Goal: Task Accomplishment & Management: Manage account settings

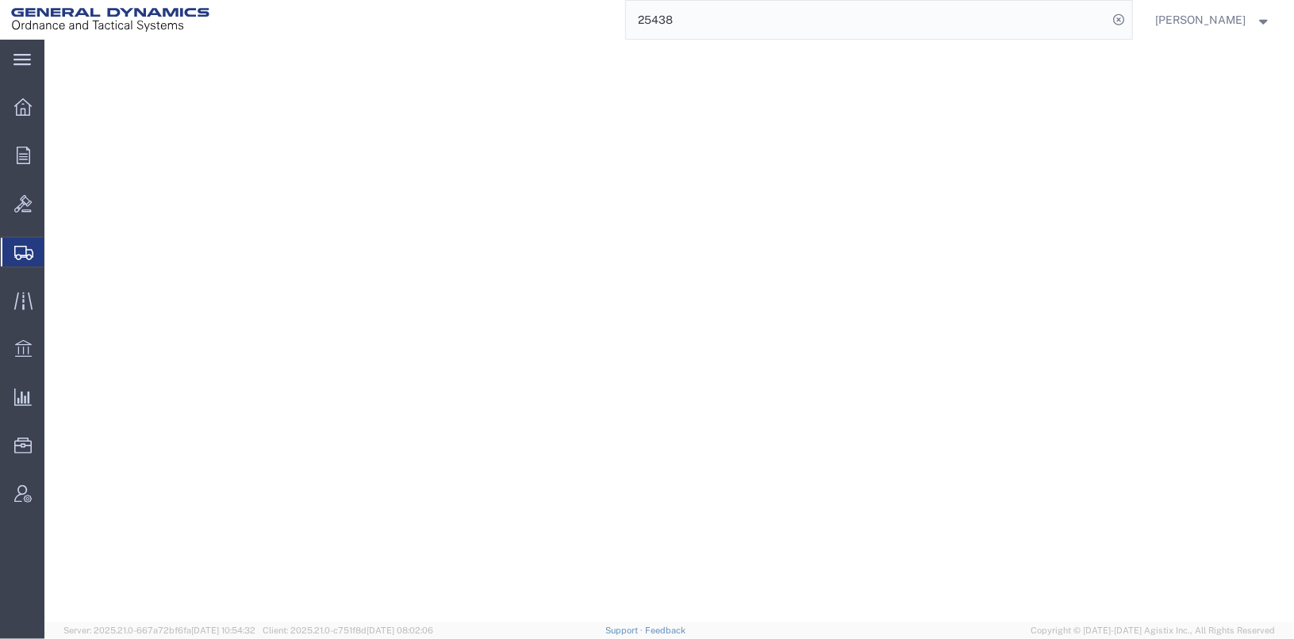
select select "2"
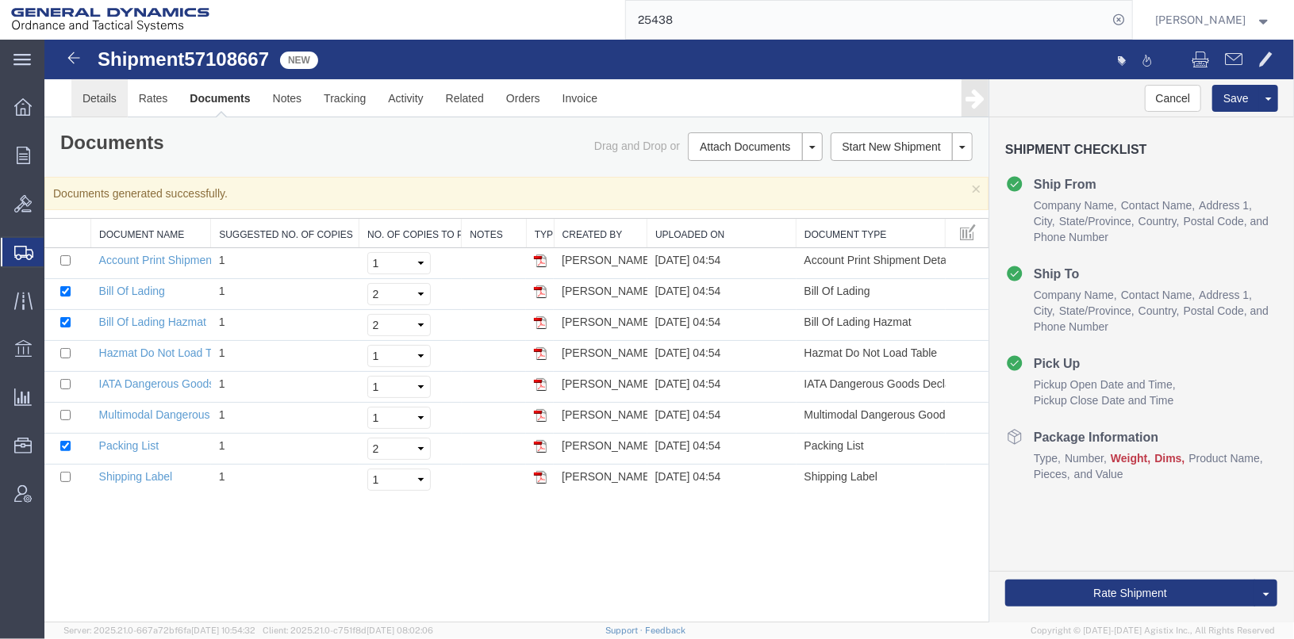
click at [86, 94] on link "Details" at bounding box center [99, 98] width 56 height 38
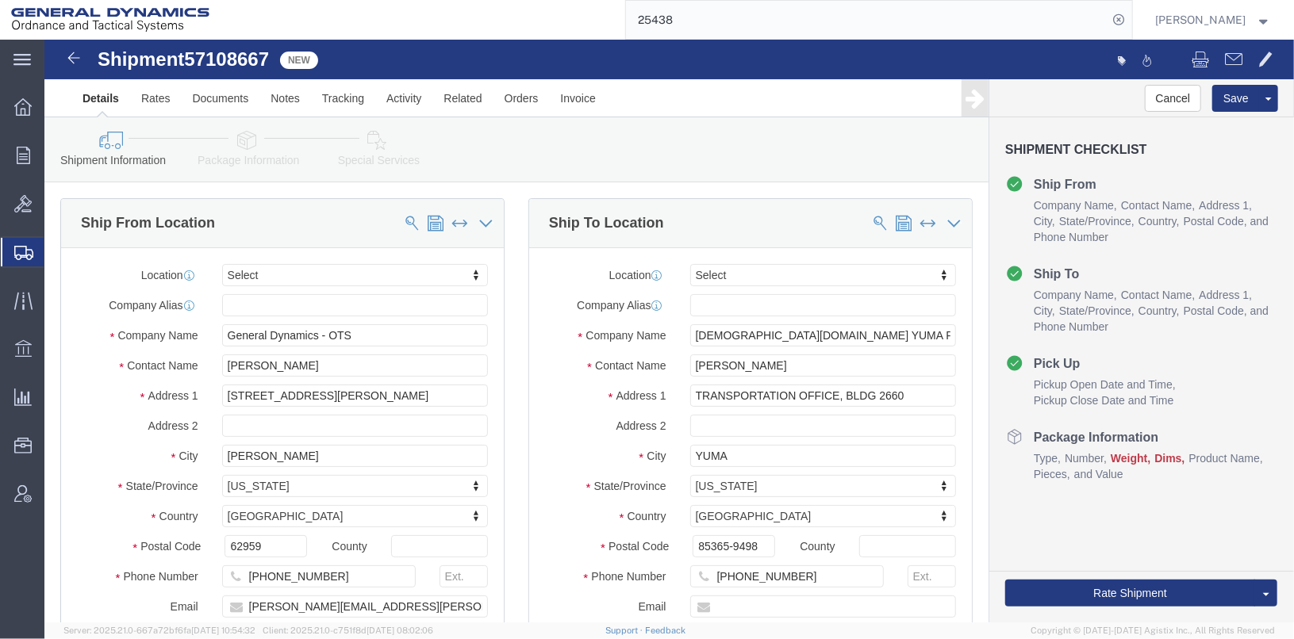
click icon
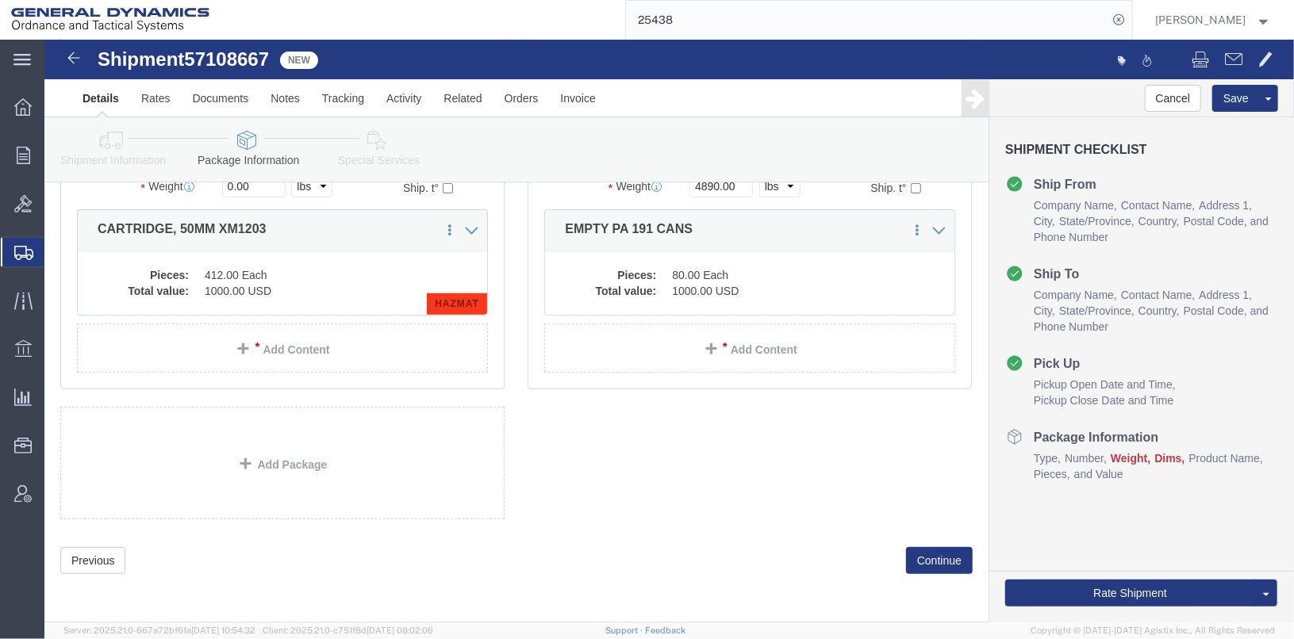
scroll to position [38, 0]
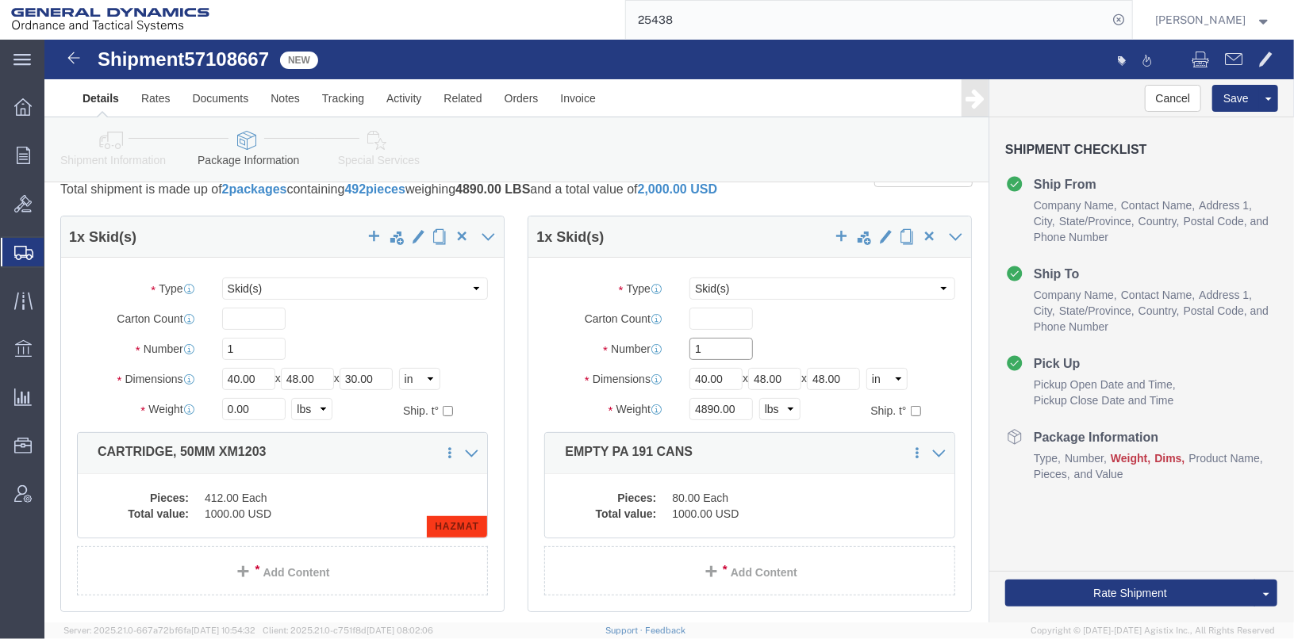
click input "1"
type input "2"
drag, startPoint x: 695, startPoint y: 387, endPoint x: 618, endPoint y: 386, distance: 77.0
click div "Weight 4890.00 Select kgs lbs Ship. t°"
click dd "80.00 Each"
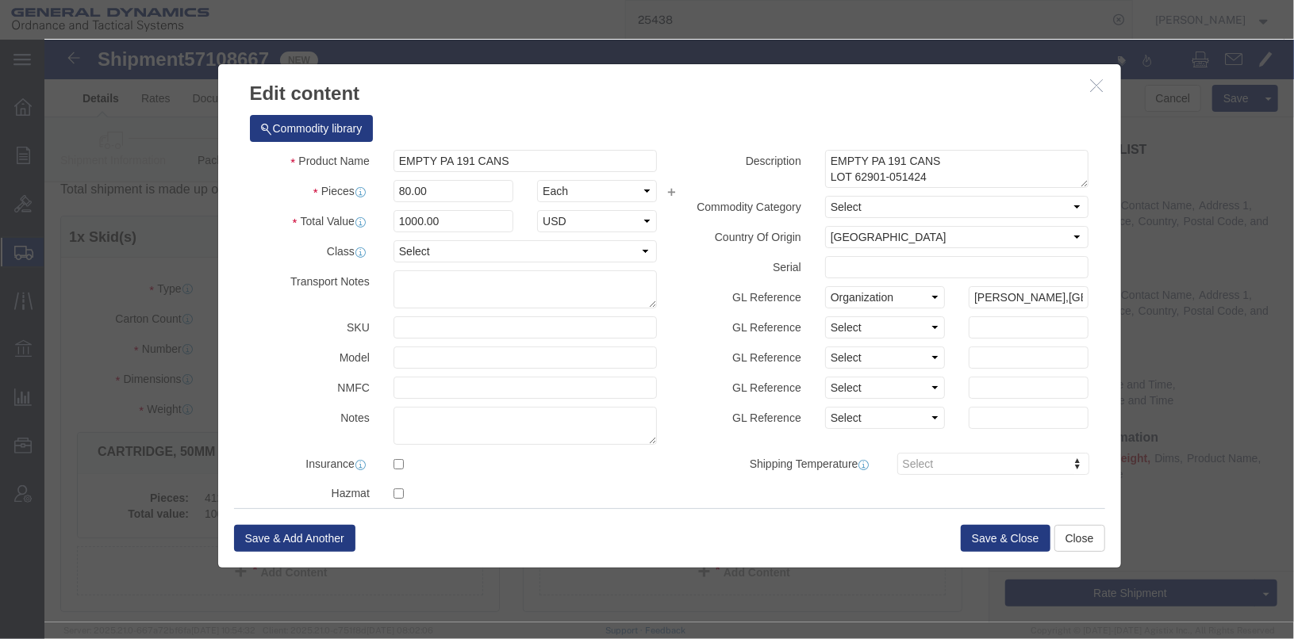
click icon "button"
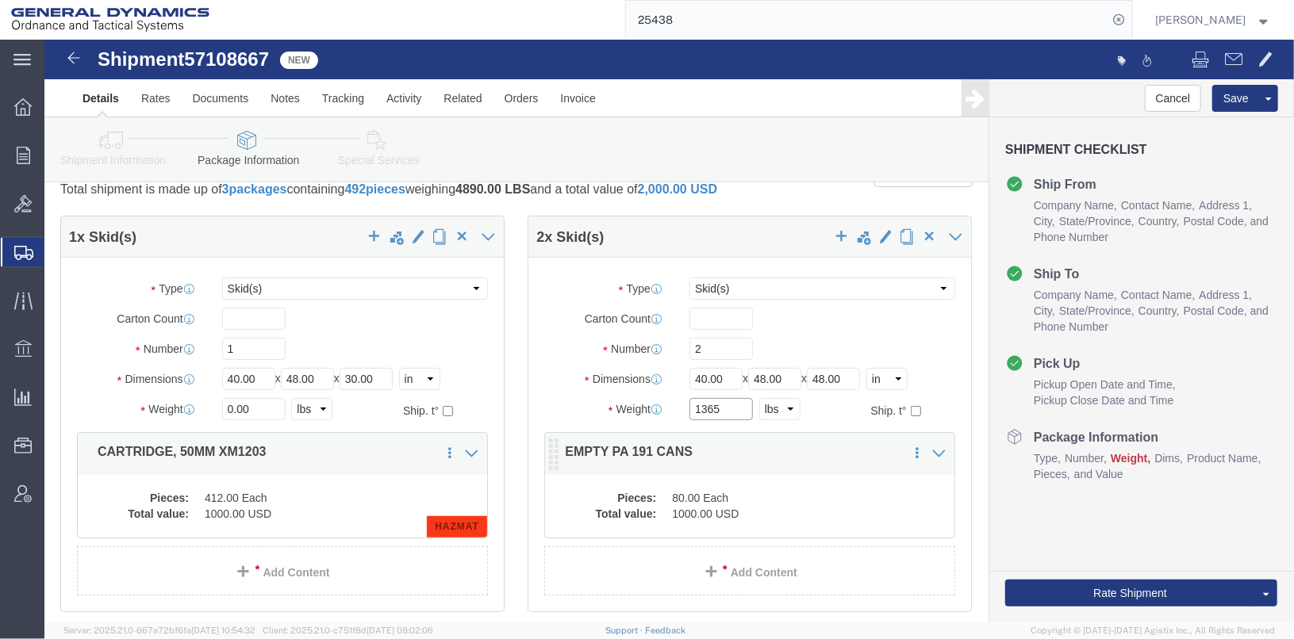
type input "1365"
click div "Pieces: 80.00 Each Total value: 1000.00 USD"
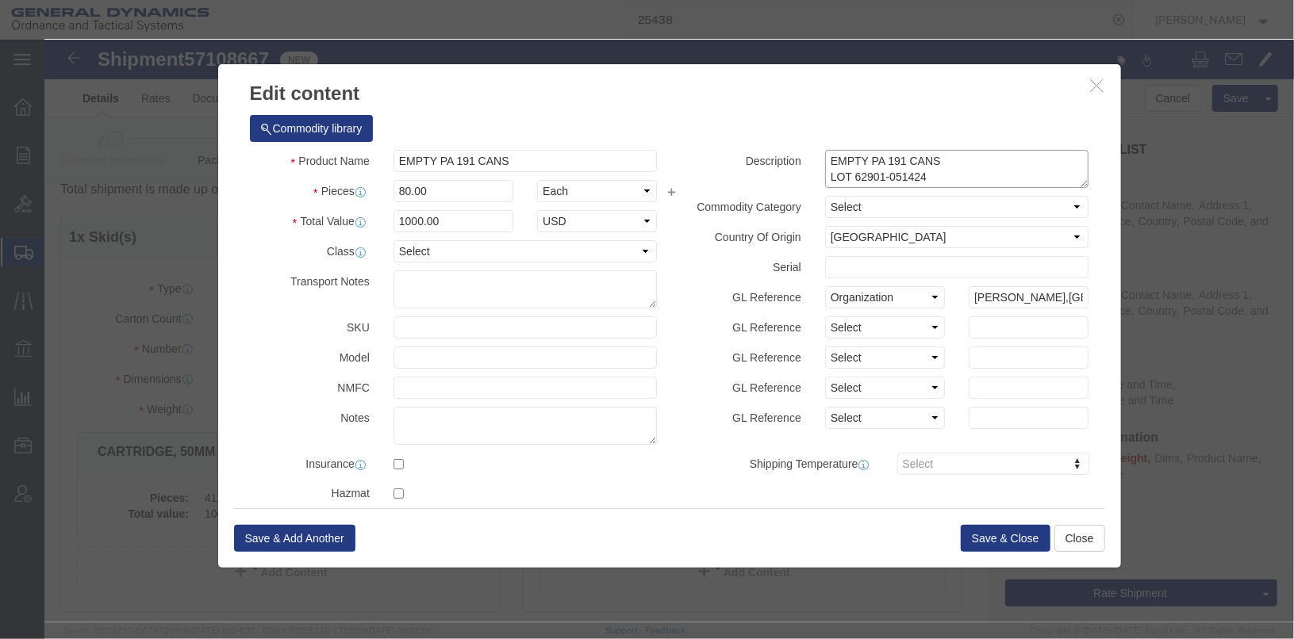
click textarea "EMPTY PA 191 CANS LOT 62901-051424"
type textarea "EMPTY PA 191 CANS LOT 62901-051424 1 pallet of 60 1 pallet of 20"
click label "Description"
click button "Save & Close"
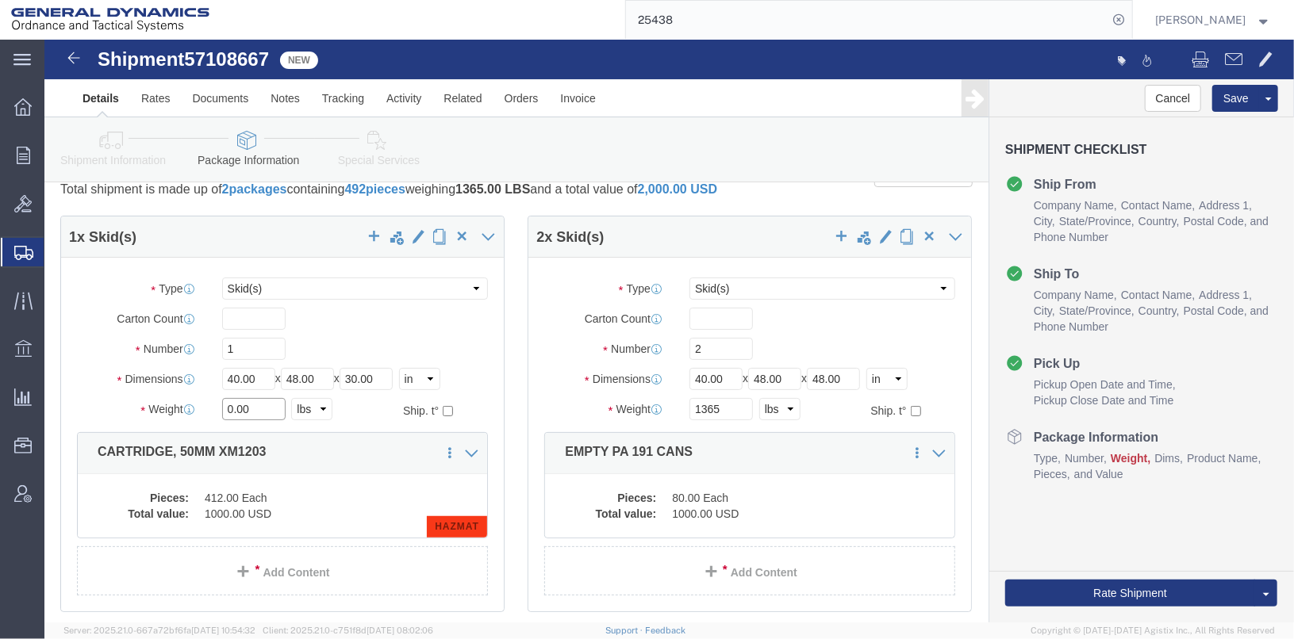
drag, startPoint x: 213, startPoint y: 389, endPoint x: 144, endPoint y: 380, distance: 68.8
click div "Weight 0.00 Select kgs lbs Ship. t°"
type input "3173"
click dd "412.00 Each"
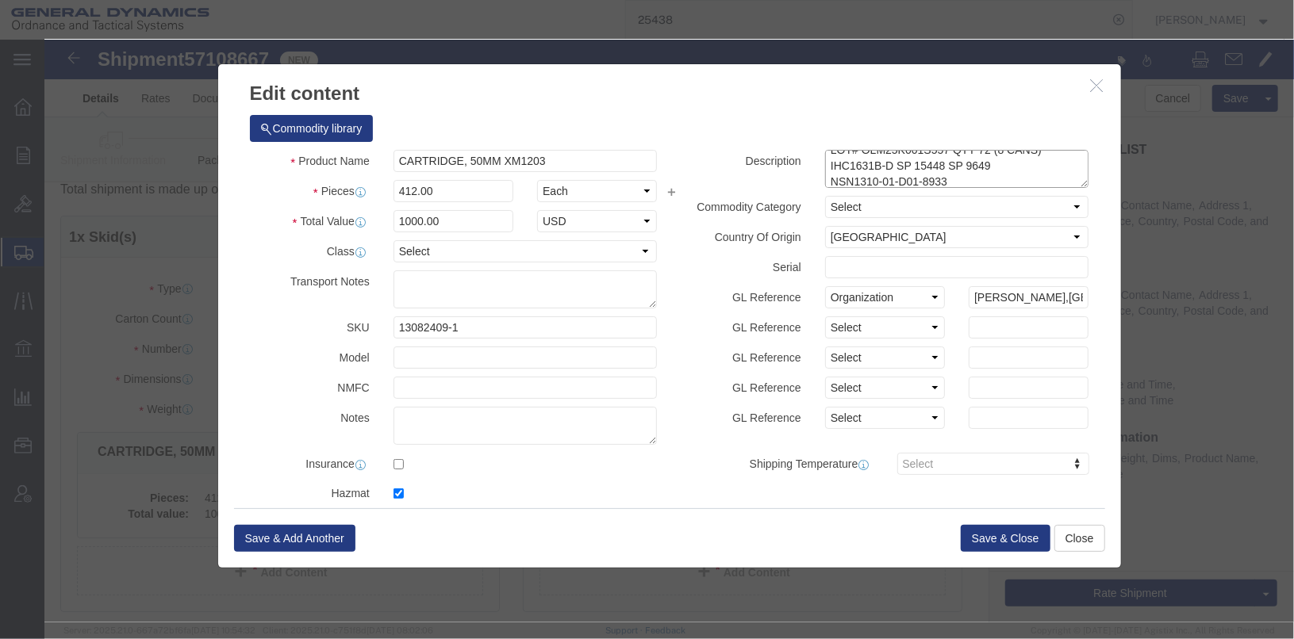
scroll to position [63, 0]
click textarea "CARTRIDGE, 50MM XM1203 LOT# OLM25K001S553 QTY 280 (28CANS) LOT# OLM25K001S554 Q…"
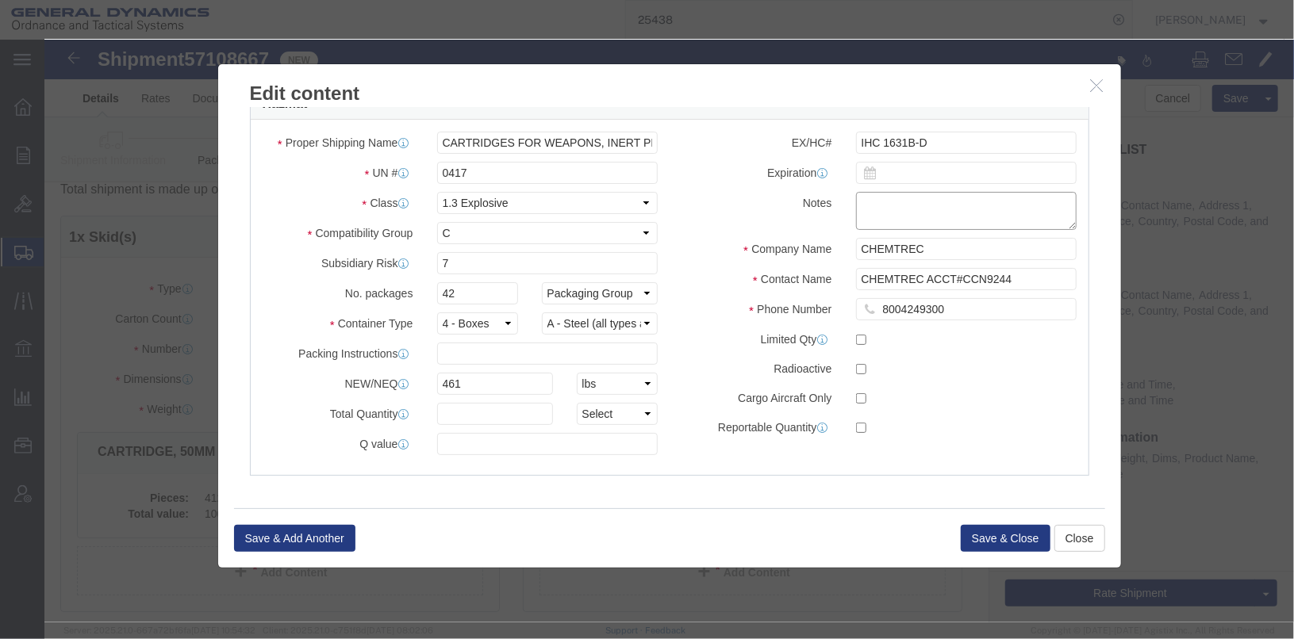
click textarea
type textarea "2.27 GBq"
click button "Save & Close"
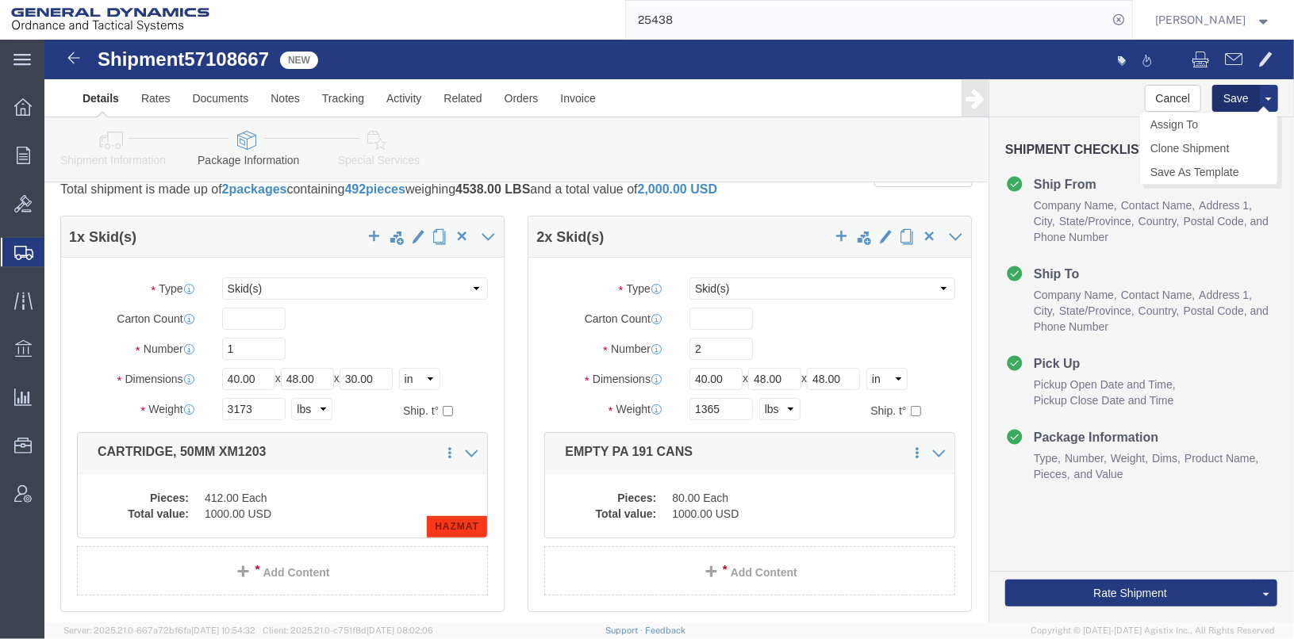
click button "Save"
